Goal: Task Accomplishment & Management: Complete application form

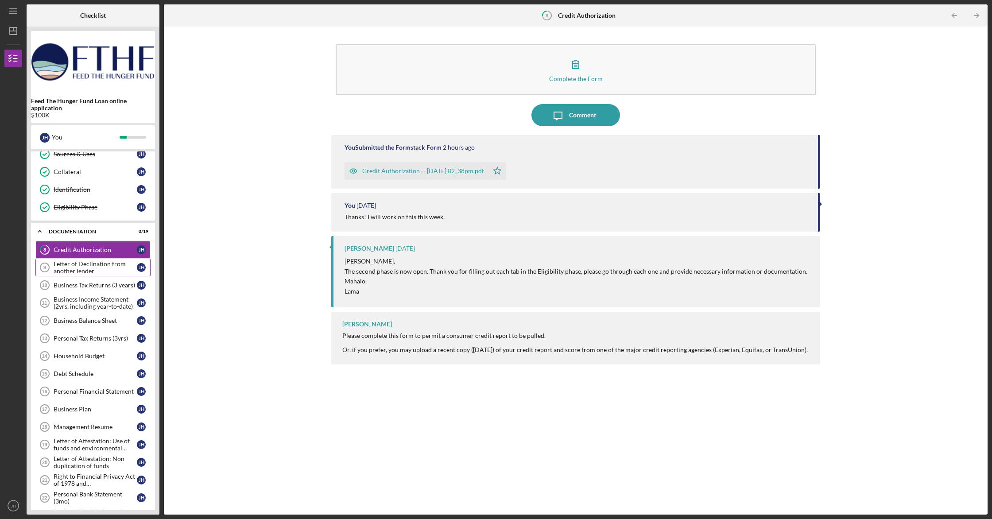
click at [110, 263] on div "Letter of Declination from another lender" at bounding box center [95, 267] width 83 height 14
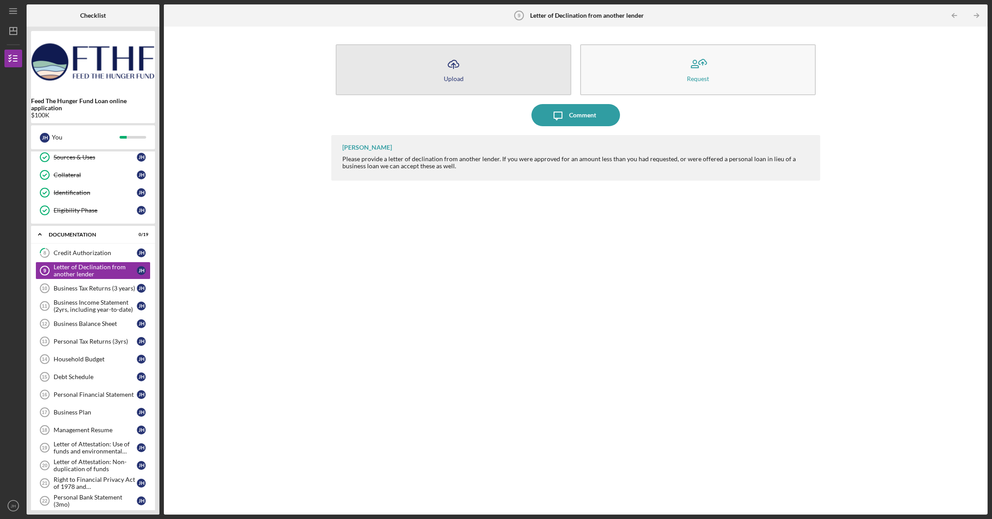
click at [439, 79] on button "Icon/Upload Upload" at bounding box center [454, 69] width 236 height 51
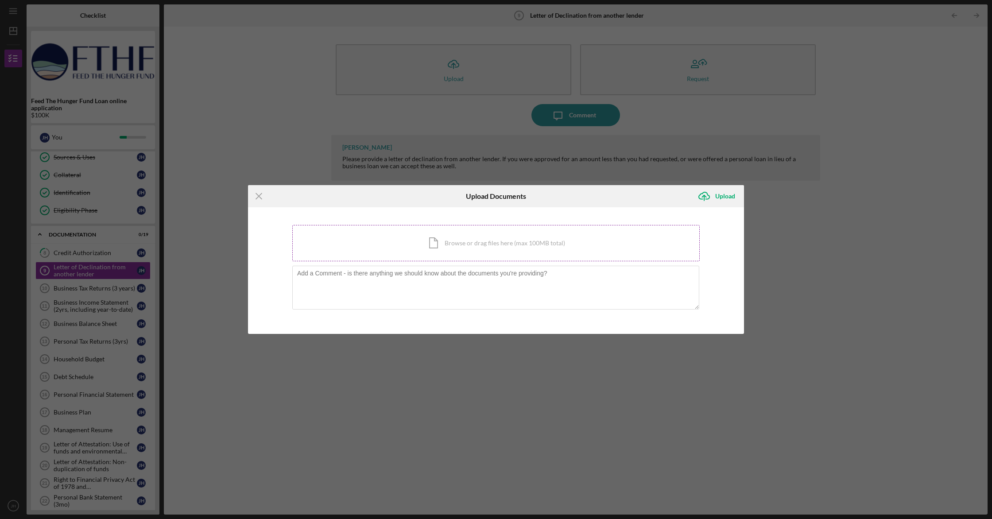
click at [533, 247] on div "Icon/Document Browse or drag files here (max 100MB total) Tap to choose files o…" at bounding box center [495, 243] width 407 height 36
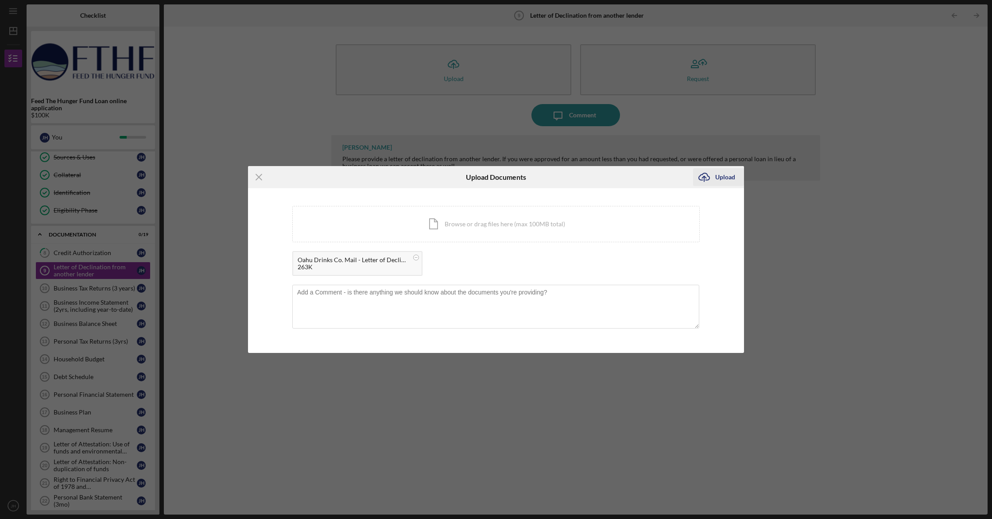
click at [729, 178] on div "Upload" at bounding box center [725, 177] width 20 height 18
